Goal: Register for event/course

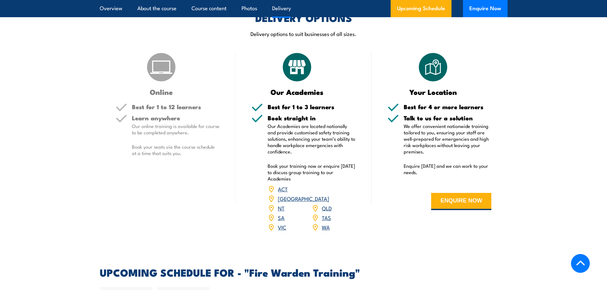
scroll to position [892, 0]
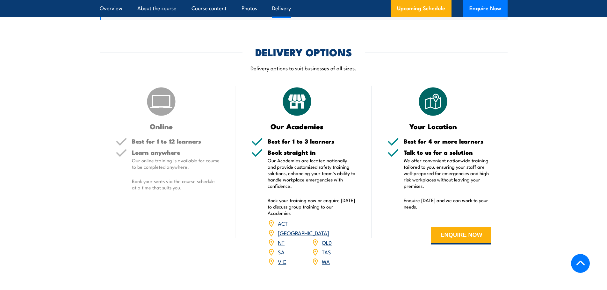
click at [162, 105] on img at bounding box center [161, 102] width 32 height 32
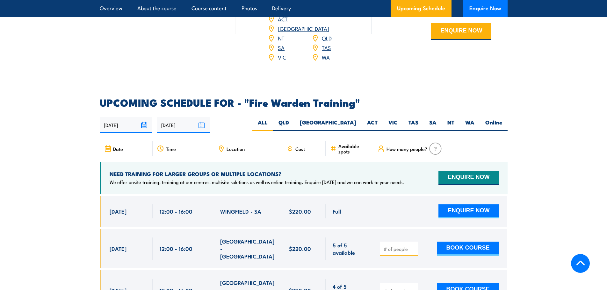
scroll to position [1083, 0]
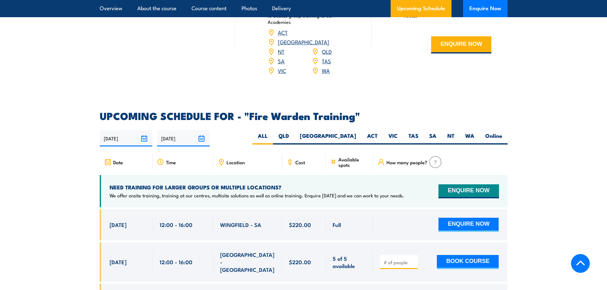
click at [247, 154] on div "Location" at bounding box center [247, 161] width 69 height 15
click at [466, 132] on label "WA" at bounding box center [470, 138] width 20 height 12
click at [474, 132] on input "WA" at bounding box center [476, 134] width 4 height 4
radio input "true"
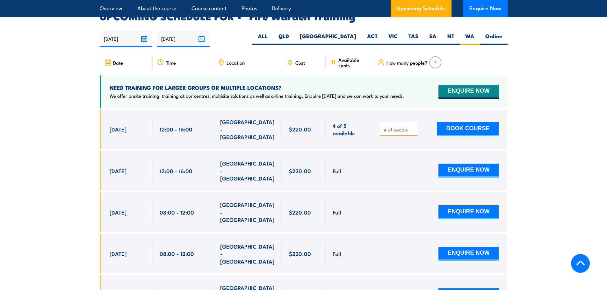
scroll to position [1184, 0]
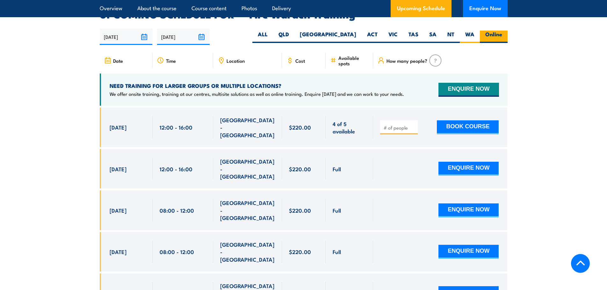
click at [484, 31] on label "Online" at bounding box center [494, 37] width 28 height 12
click at [502, 31] on input "Online" at bounding box center [504, 33] width 4 height 4
radio input "true"
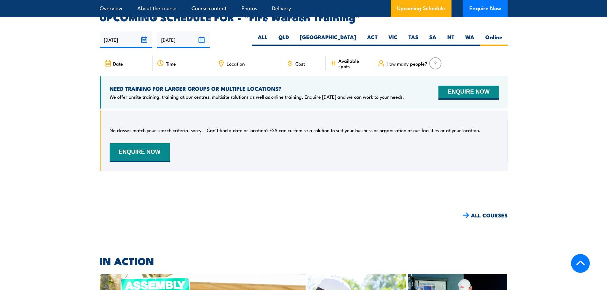
scroll to position [1184, 0]
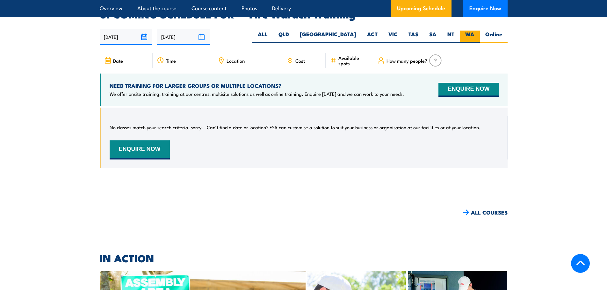
click at [467, 31] on label "WA" at bounding box center [470, 37] width 20 height 12
click at [474, 31] on input "WA" at bounding box center [476, 33] width 4 height 4
radio input "true"
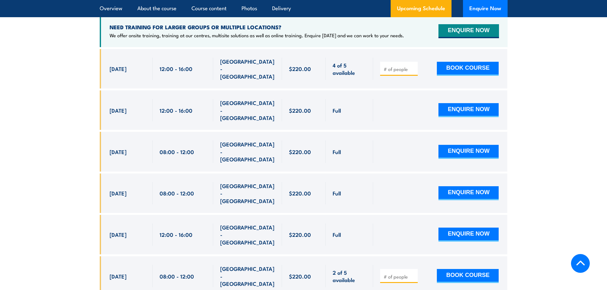
scroll to position [1248, 0]
